Goal: Transaction & Acquisition: Book appointment/travel/reservation

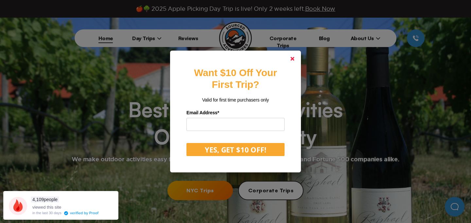
click at [294, 61] on icon at bounding box center [293, 59] width 4 height 4
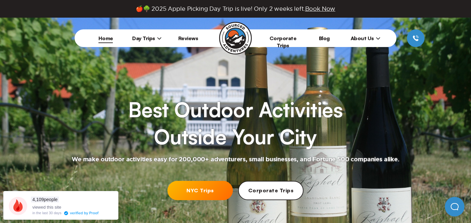
click at [190, 202] on div at bounding box center [235, 132] width 471 height 229
click at [193, 187] on link "NYC Trips" at bounding box center [200, 190] width 65 height 19
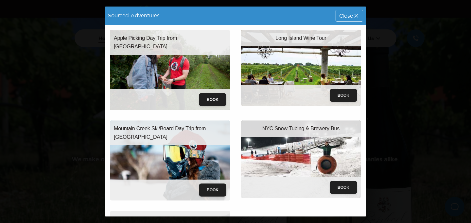
click at [355, 16] on icon at bounding box center [356, 15] width 7 height 7
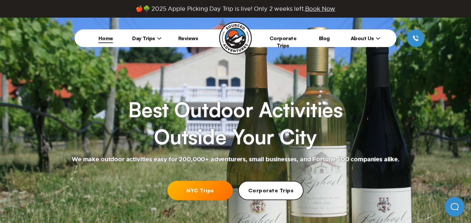
click at [145, 35] on span "Day Trips" at bounding box center [146, 38] width 29 height 7
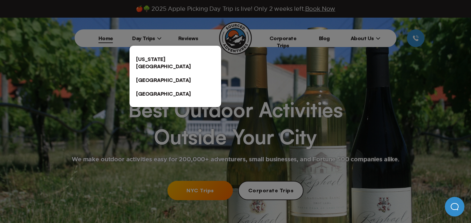
click at [145, 56] on link "[US_STATE][GEOGRAPHIC_DATA]" at bounding box center [176, 62] width 92 height 21
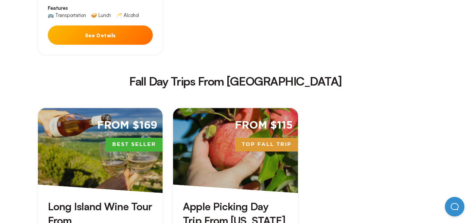
scroll to position [880, 0]
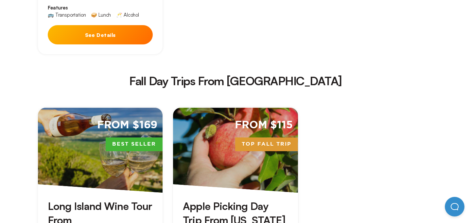
click at [271, 138] on span "Top Fall Trip" at bounding box center [266, 145] width 63 height 14
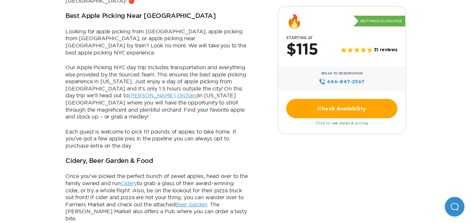
scroll to position [267, 0]
